Goal: Navigation & Orientation: Go to known website

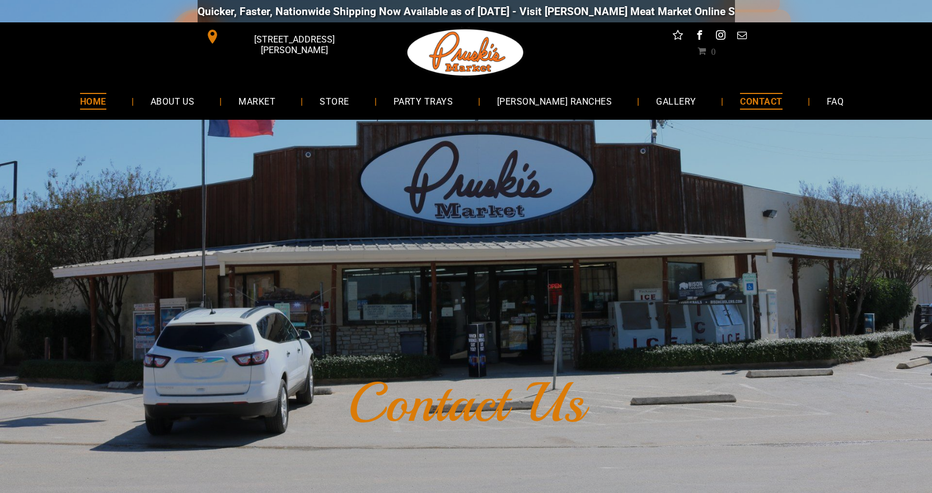
click at [106, 100] on span "HOME" at bounding box center [93, 101] width 26 height 16
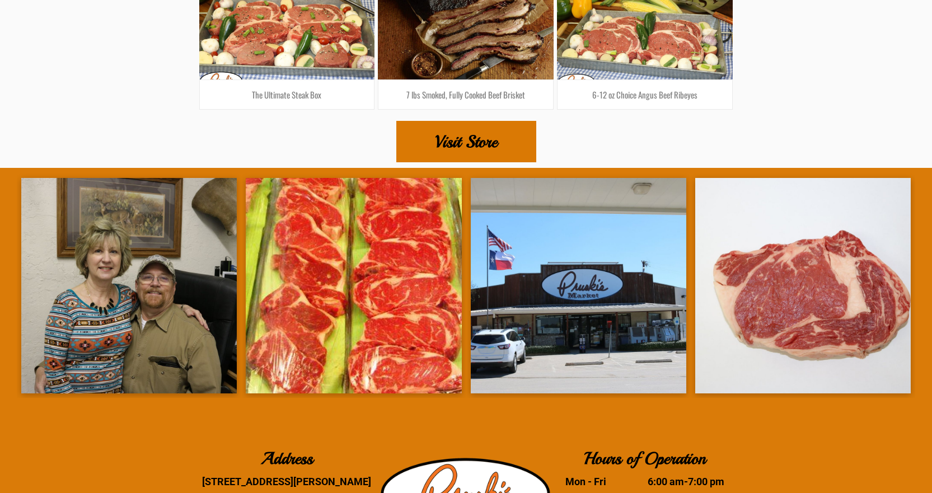
scroll to position [1960, 0]
